Goal: Feedback & Contribution: Leave review/rating

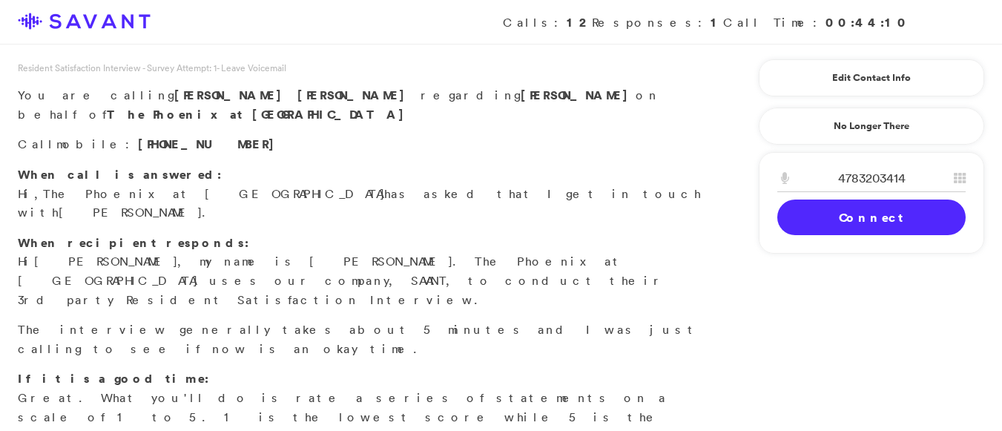
click at [829, 212] on link "Connect" at bounding box center [872, 218] width 188 height 36
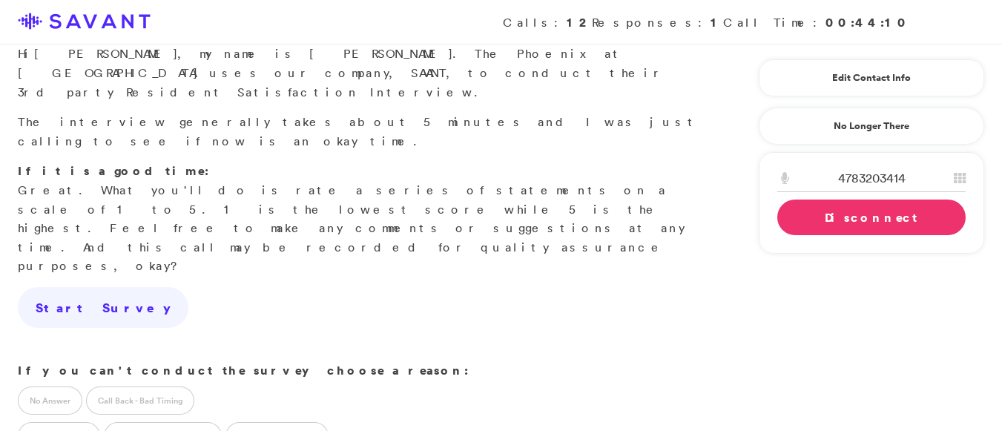
scroll to position [212, 0]
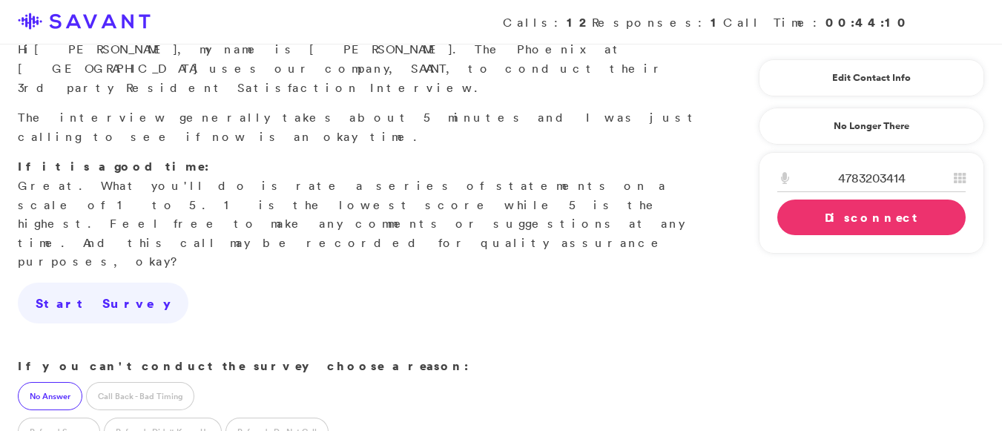
click at [53, 382] on label "No Answer" at bounding box center [50, 396] width 65 height 28
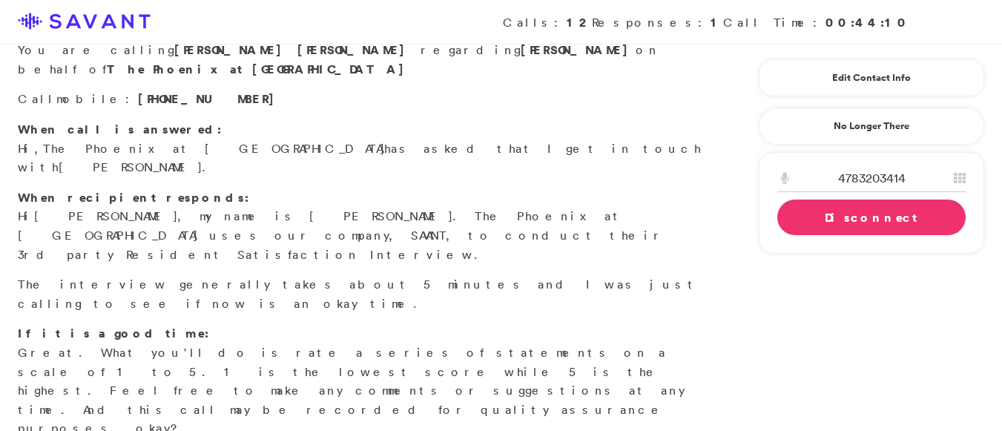
scroll to position [0, 0]
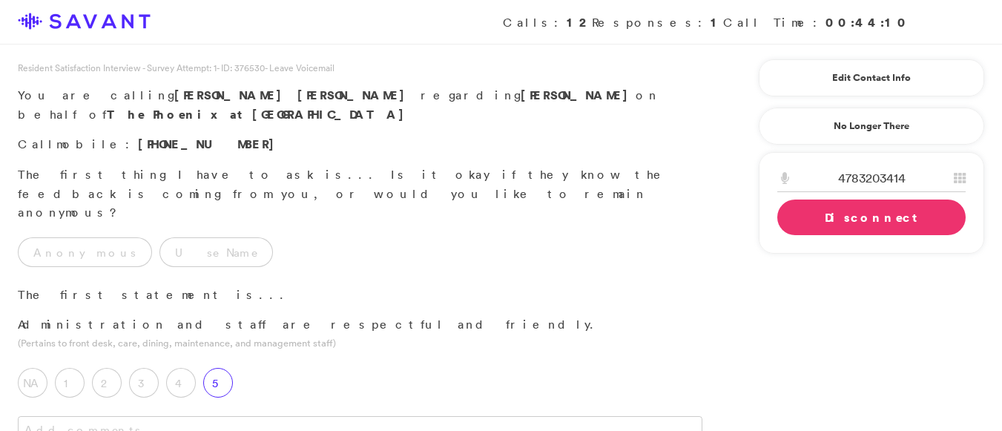
click at [216, 368] on label "5" at bounding box center [218, 383] width 30 height 30
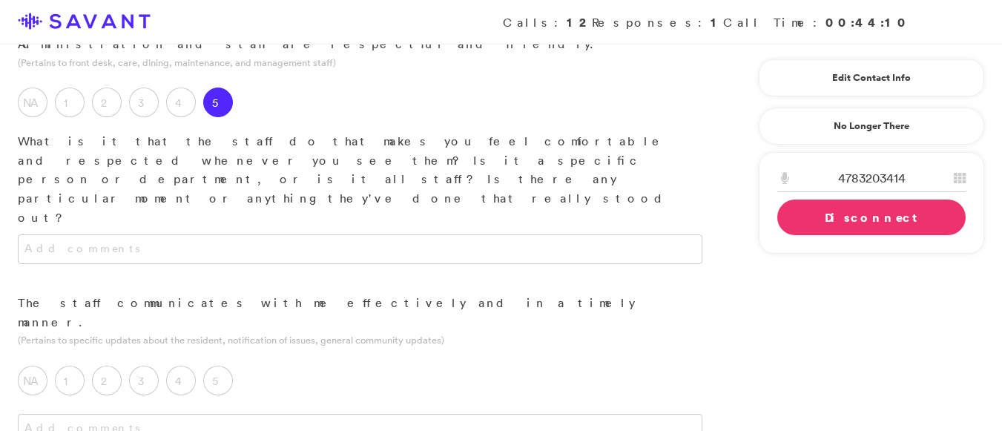
scroll to position [288, 0]
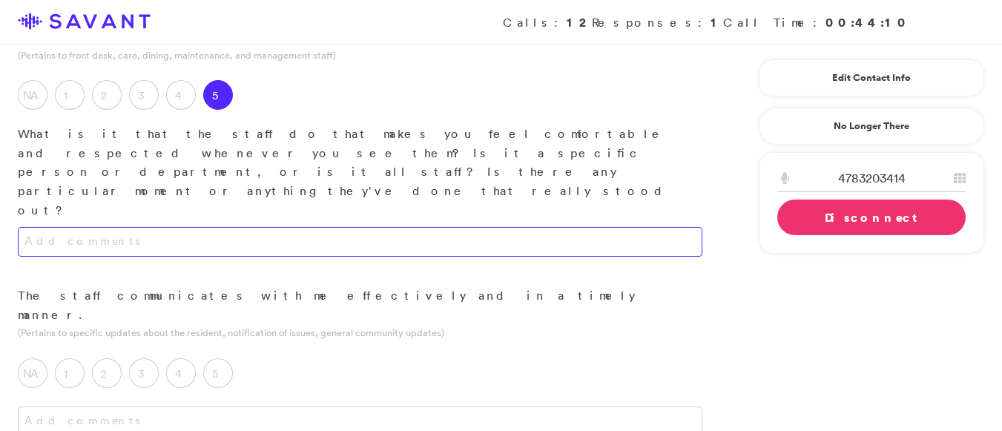
click at [357, 227] on textarea at bounding box center [360, 242] width 685 height 30
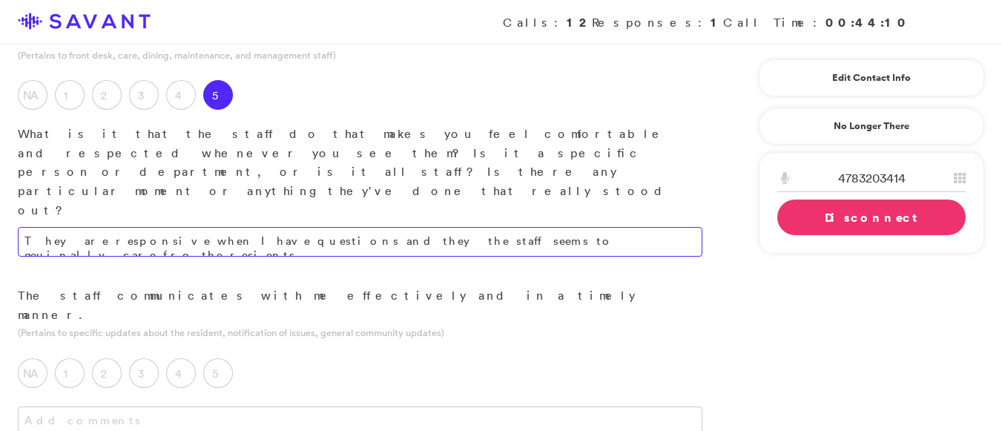
click at [562, 227] on textarea "They are responsive when I have questions and they the staff seems to geuinally…" at bounding box center [360, 242] width 685 height 30
drag, startPoint x: 562, startPoint y: 135, endPoint x: 550, endPoint y: 134, distance: 12.6
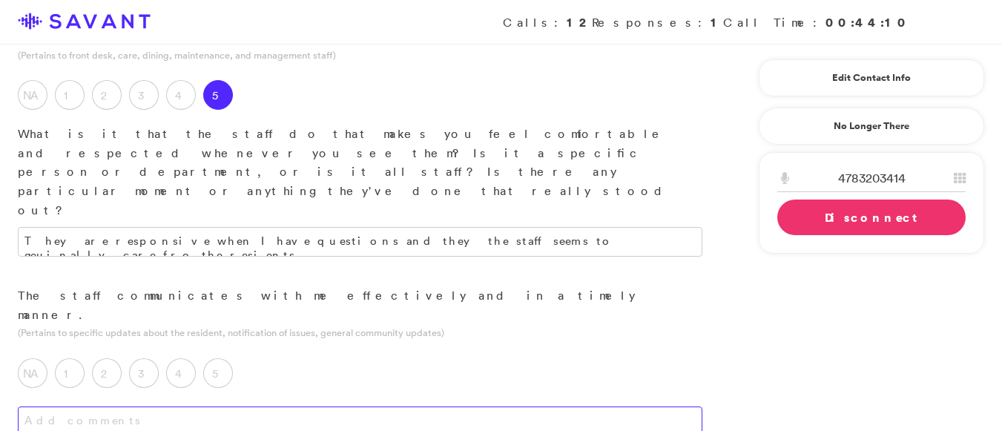
click at [556, 407] on textarea at bounding box center [360, 422] width 685 height 30
click at [220, 358] on label "5" at bounding box center [218, 373] width 30 height 30
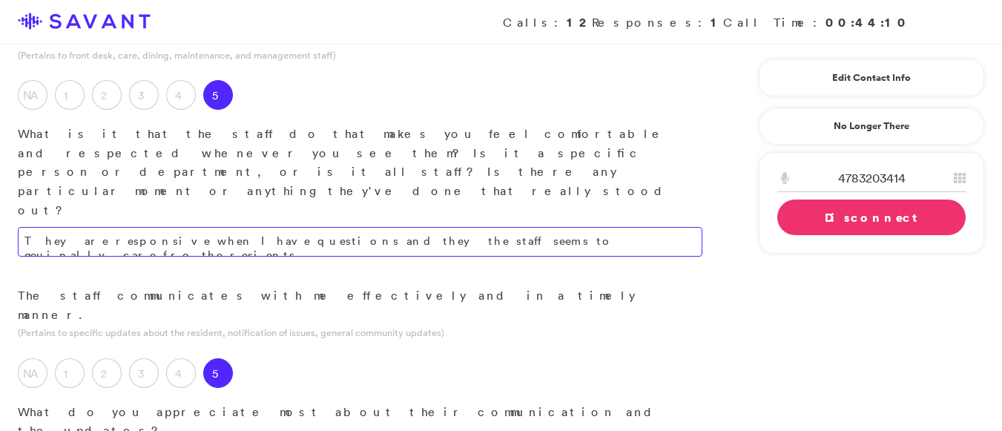
click at [278, 227] on textarea "They are responsive when I have questions and they the staff seems to geuinally…" at bounding box center [360, 242] width 685 height 30
type textarea "The staff demonstrates responsiveness to my inquiries, and their genuine care f…"
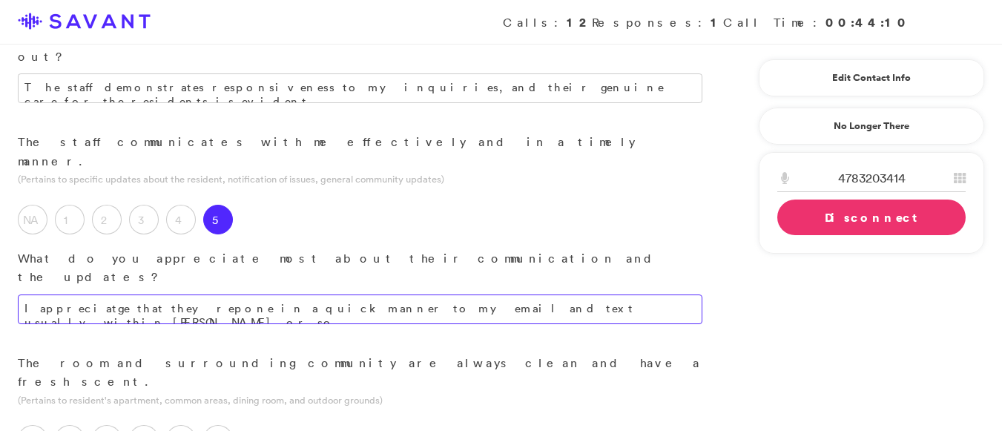
scroll to position [456, 0]
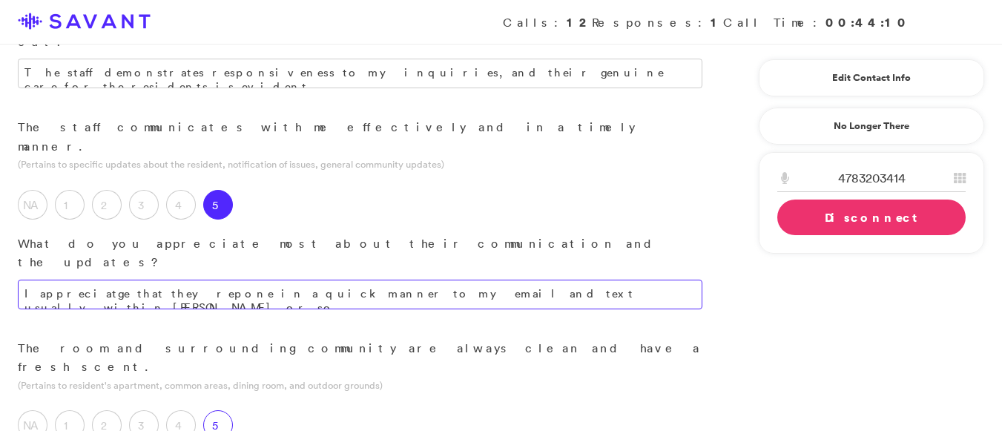
type textarea "I appreciatge that they repone in a quick manner to my email and text usually w…"
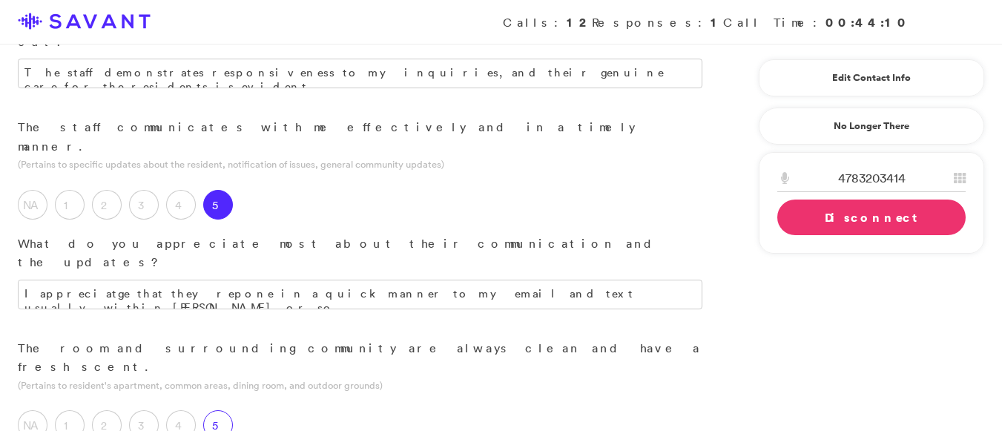
click at [220, 410] on label "5" at bounding box center [218, 425] width 30 height 30
type textarea "The outdoor areas are well kept as well."
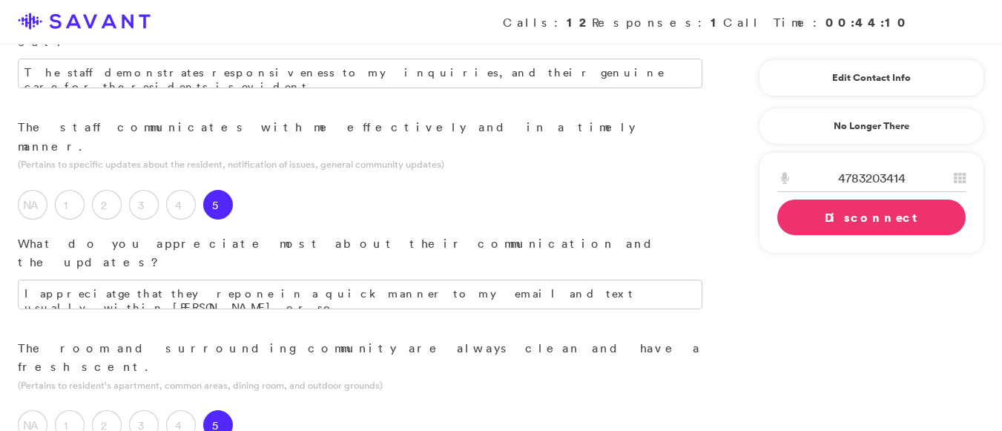
scroll to position [592, 0]
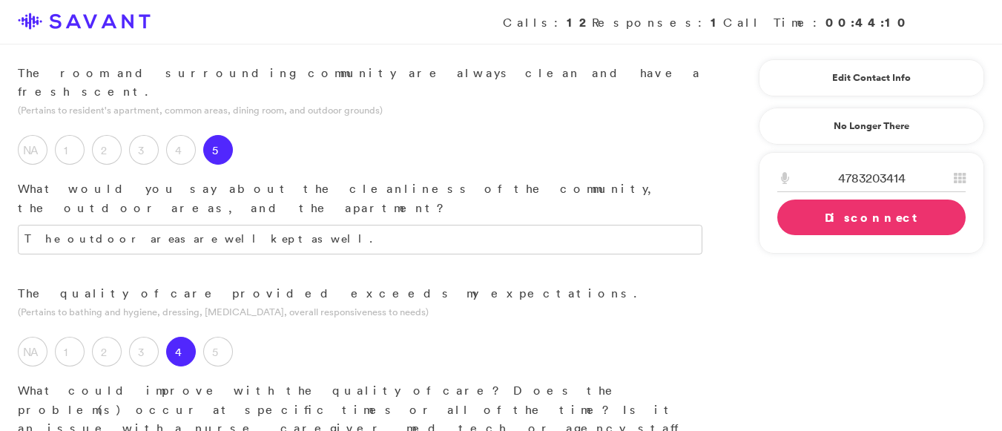
scroll to position [748, 0]
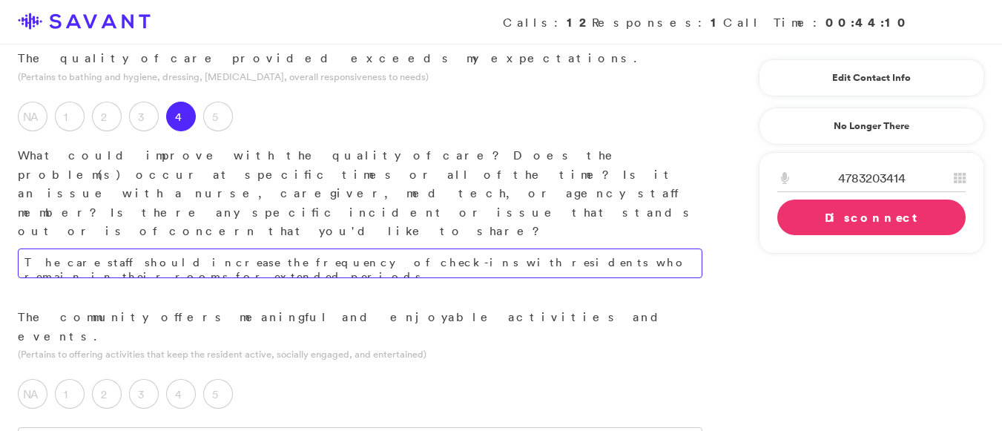
scroll to position [962, 0]
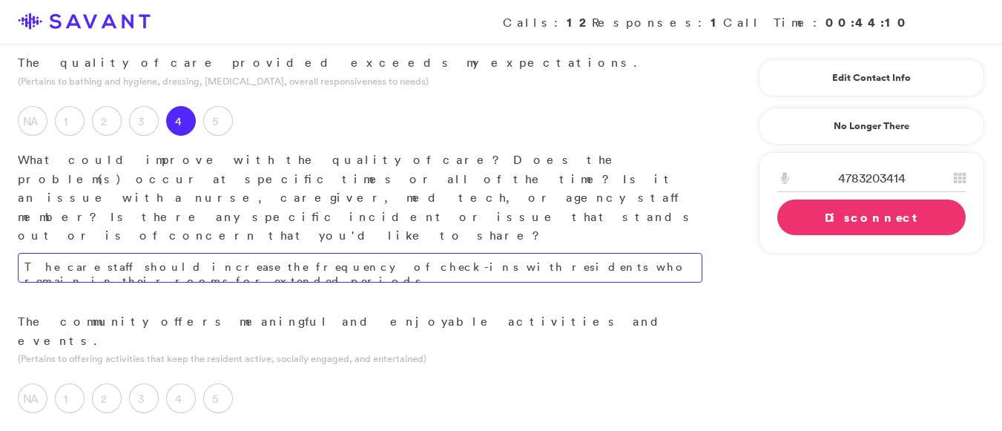
type textarea "The care staff should increase the frequency of check-ins with residents who re…"
click at [185, 384] on label "4" at bounding box center [181, 399] width 30 height 30
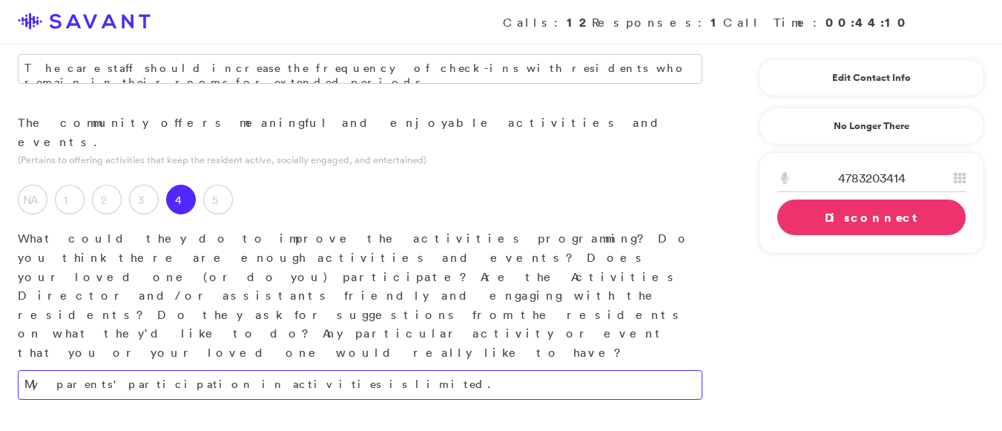
scroll to position [1165, 0]
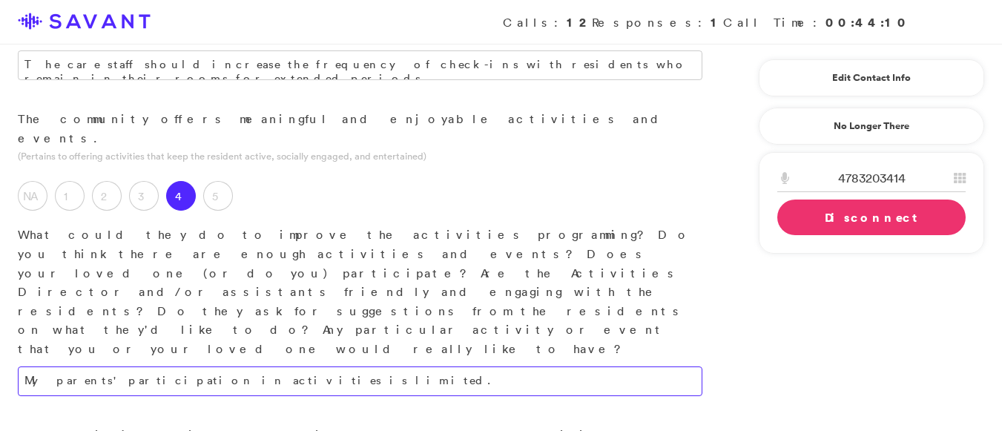
type textarea "My parents' participation in activities is limited."
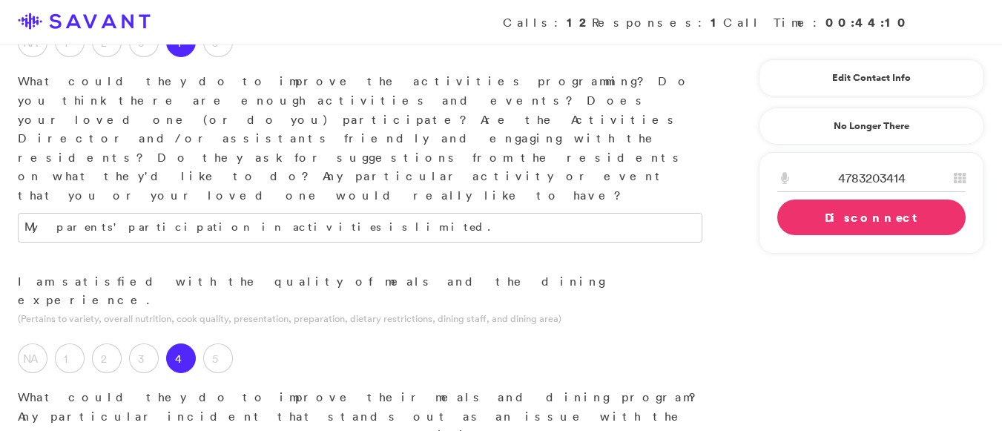
scroll to position [1424, 0]
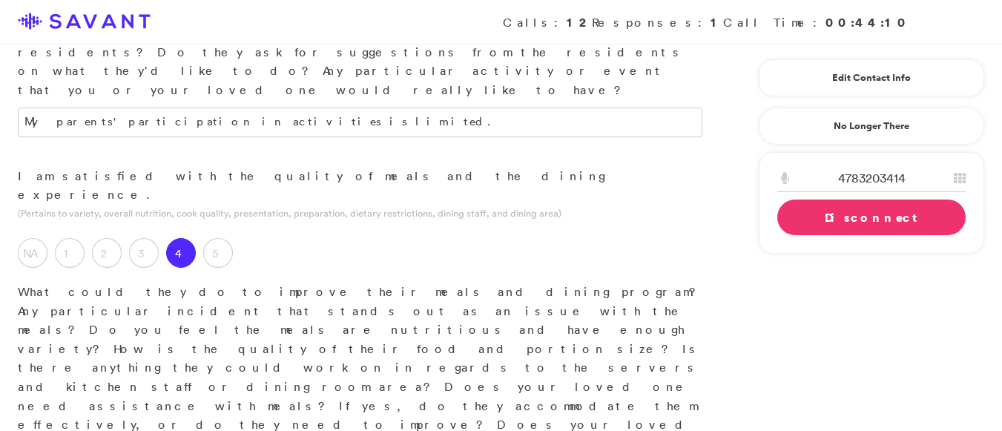
type textarea "The quality of the meals is acceptable; however, there is a need for improved c…"
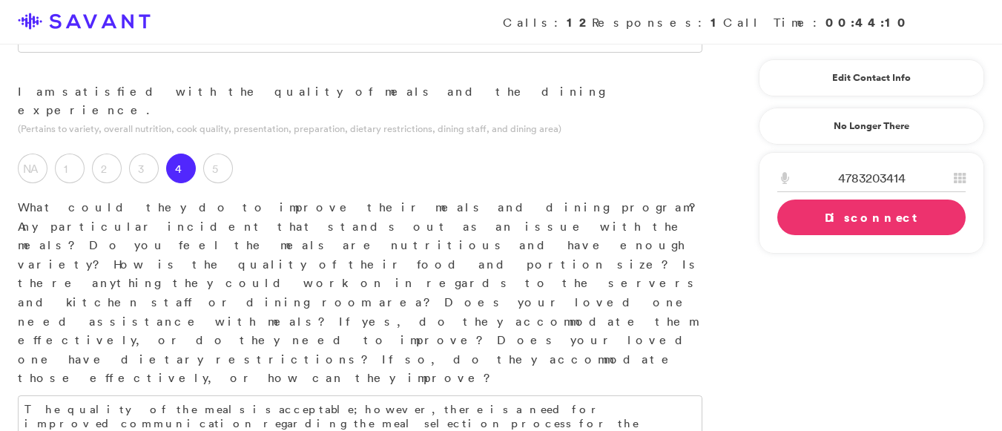
scroll to position [1513, 0]
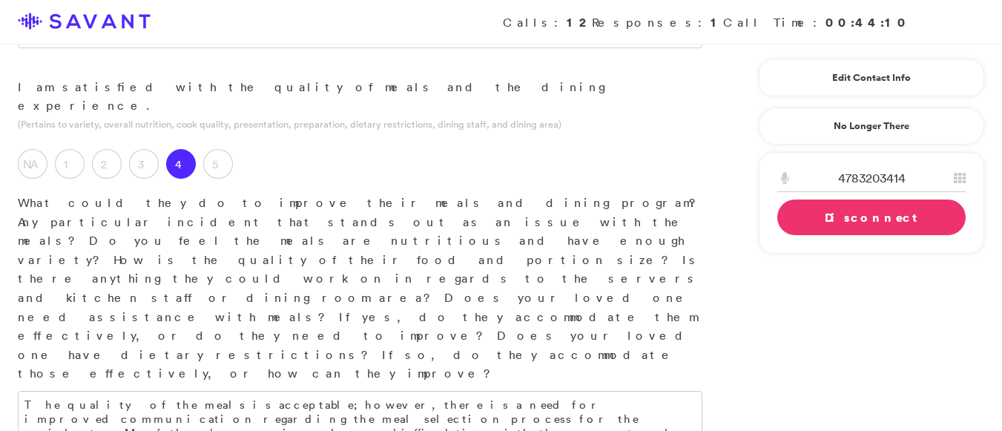
type textarea "The community stands out as one of the finest options available, and The Phoeni…"
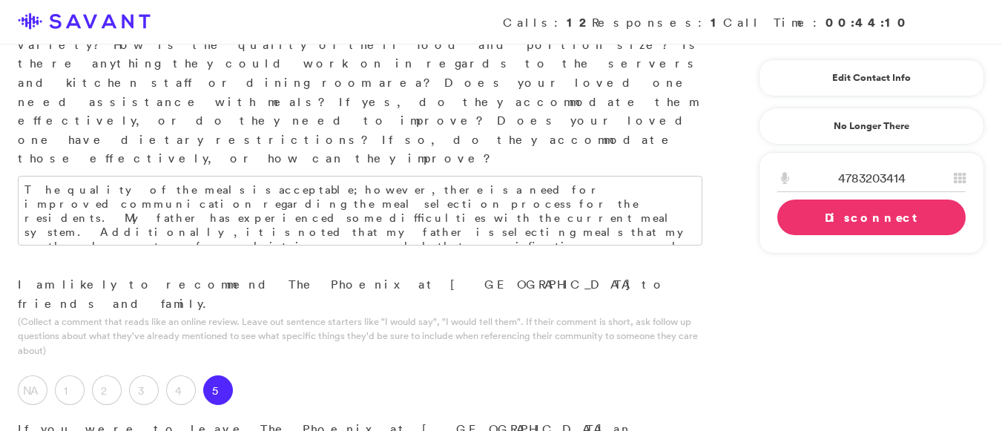
scroll to position [1737, 0]
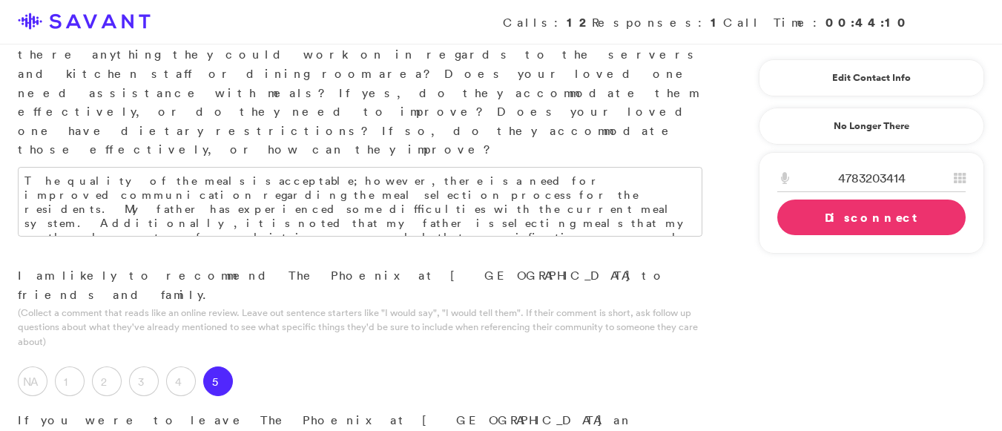
type textarea "The most appealing aspect is the home-like atmosphere; the staff is exceptional…"
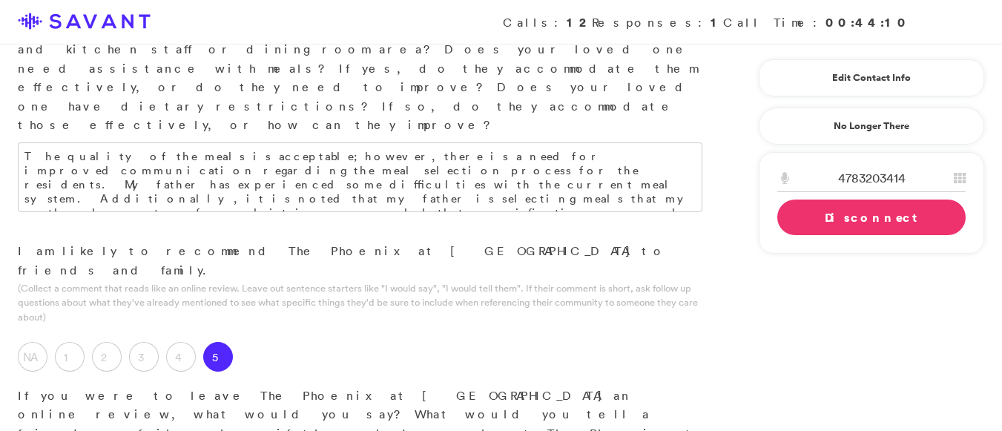
scroll to position [1766, 0]
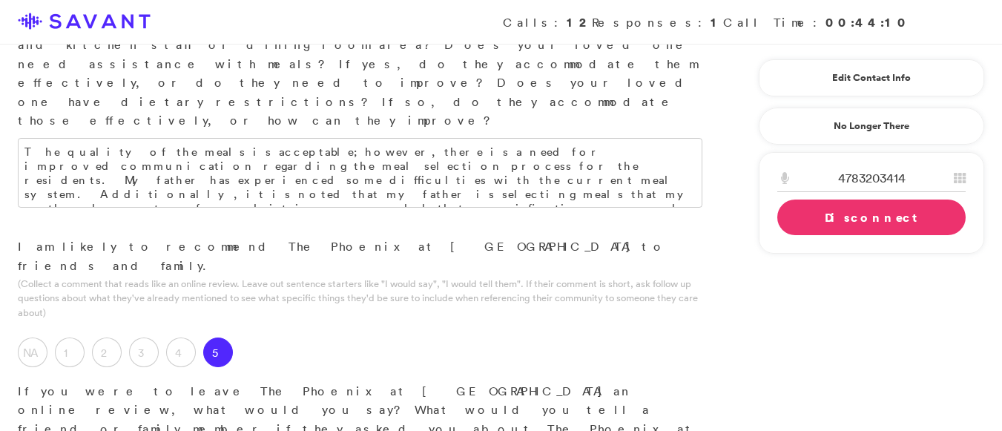
drag, startPoint x: 206, startPoint y: 254, endPoint x: 168, endPoint y: 273, distance: 42.5
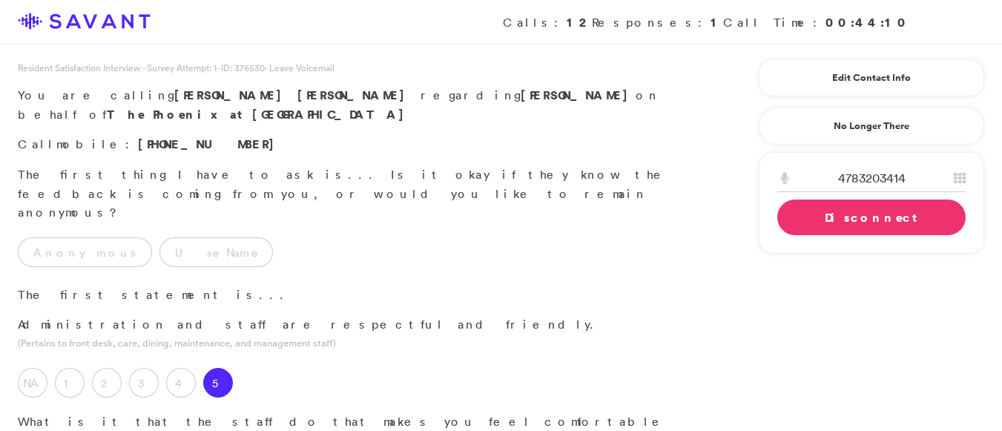
scroll to position [19, 0]
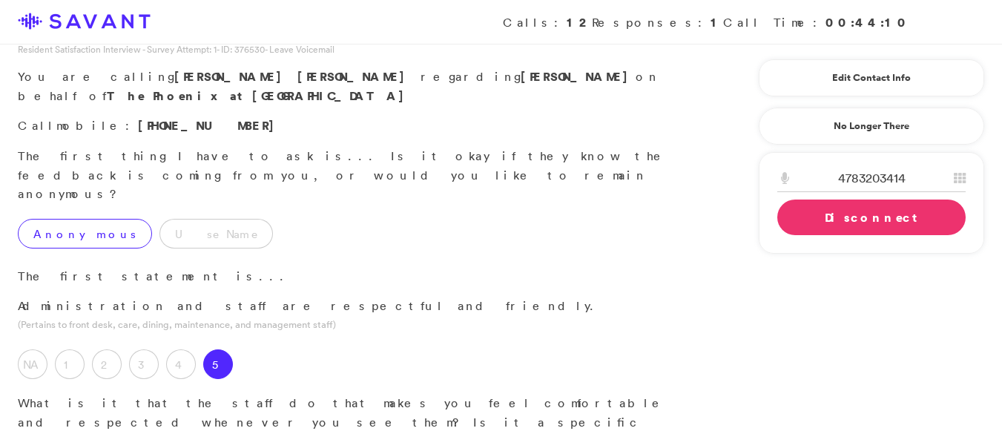
type textarea "It is recommended that Certified Nursing Assistants (CNAs) increase the frequen…"
click at [38, 219] on label "Anonymous" at bounding box center [85, 234] width 134 height 30
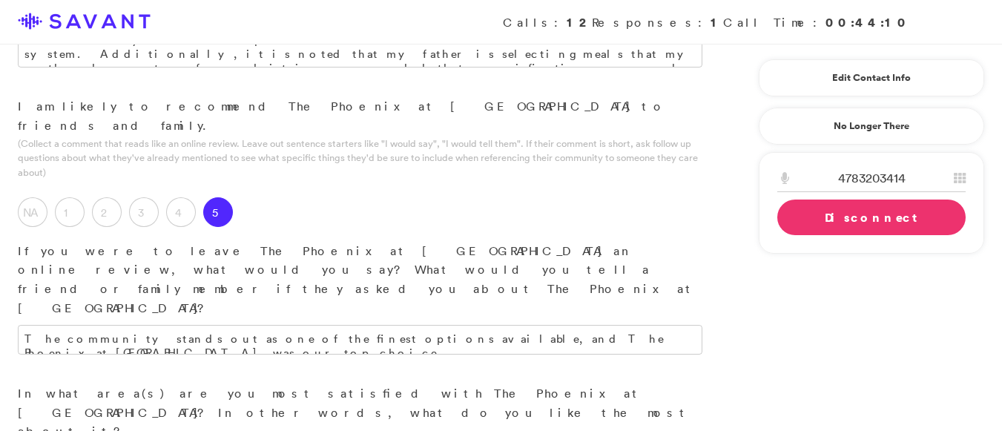
scroll to position [1911, 0]
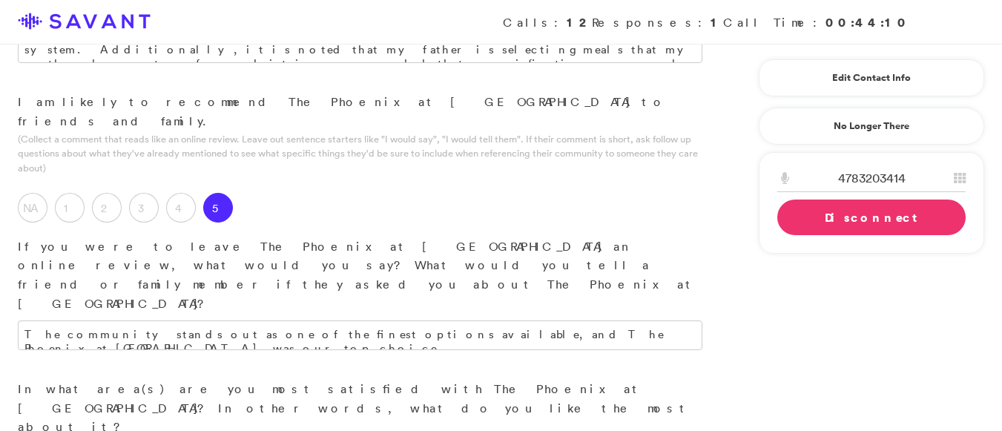
click at [876, 217] on link "Disconnect" at bounding box center [872, 218] width 188 height 36
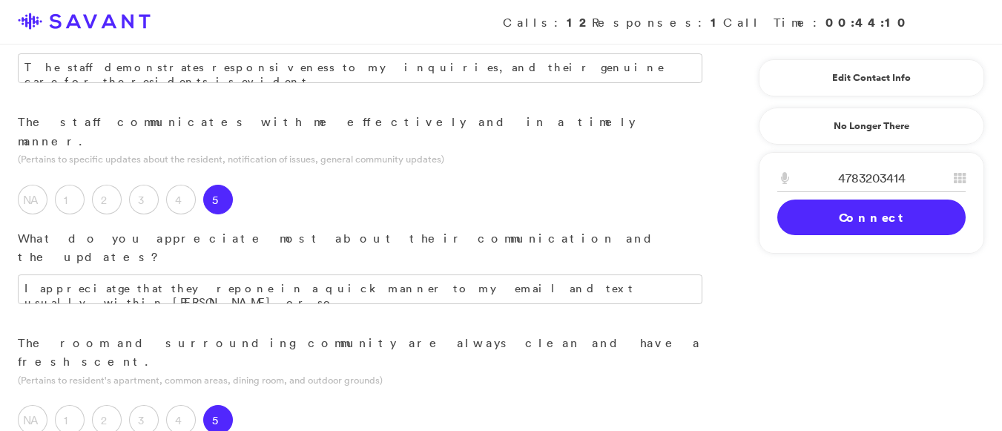
scroll to position [466, 0]
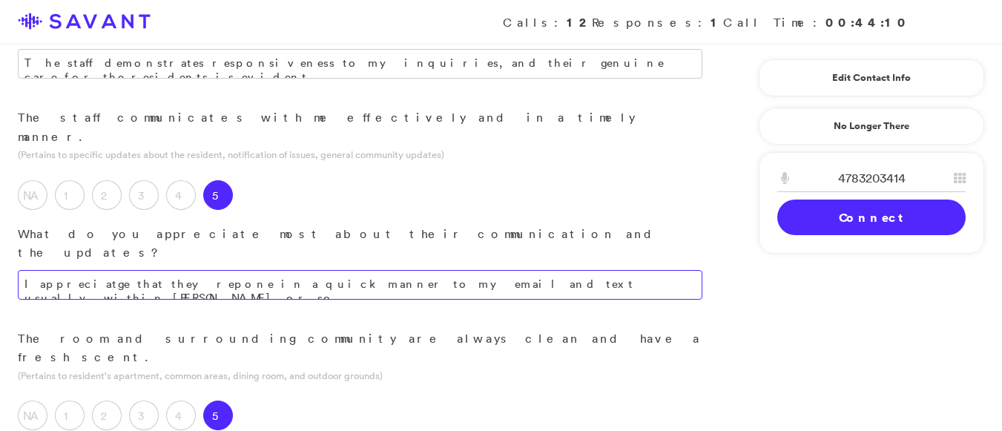
click at [605, 270] on textarea "I appreciatge that they repone in a quick manner to my email and text usually w…" at bounding box center [360, 285] width 685 height 30
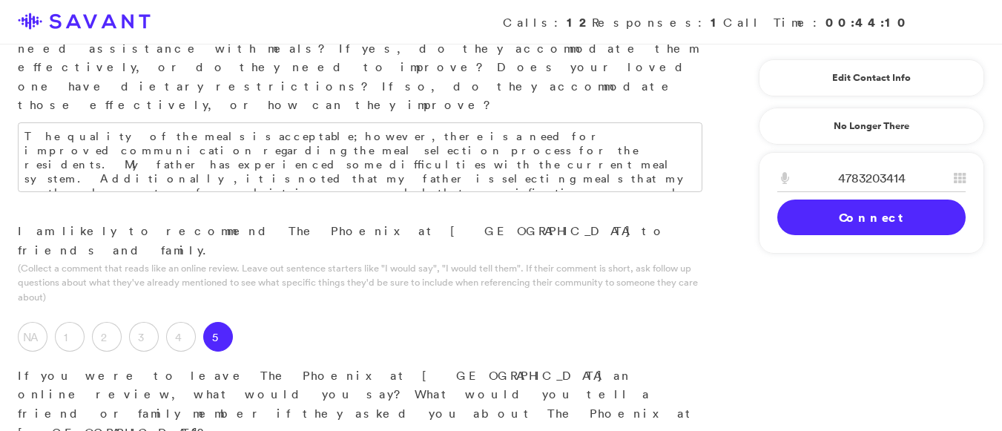
scroll to position [2081, 0]
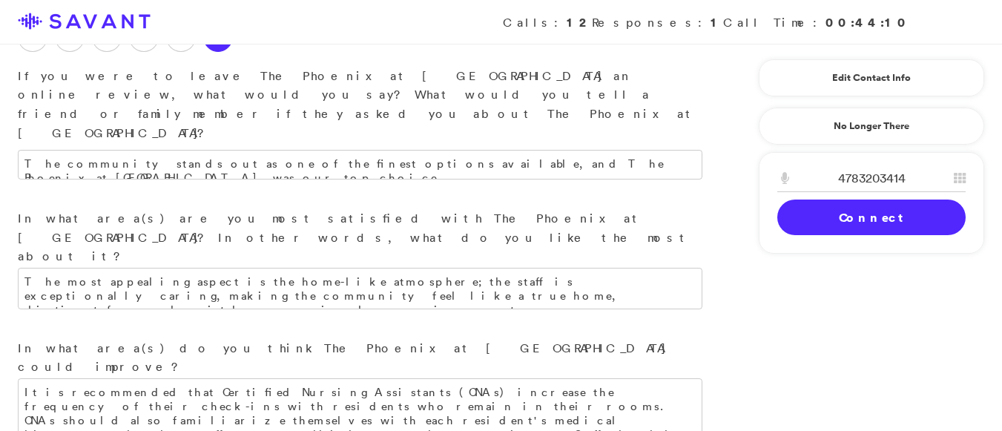
type textarea "I appreciate their prompt responses to emails and texts, usually within a day."
